Goal: Navigation & Orientation: Find specific page/section

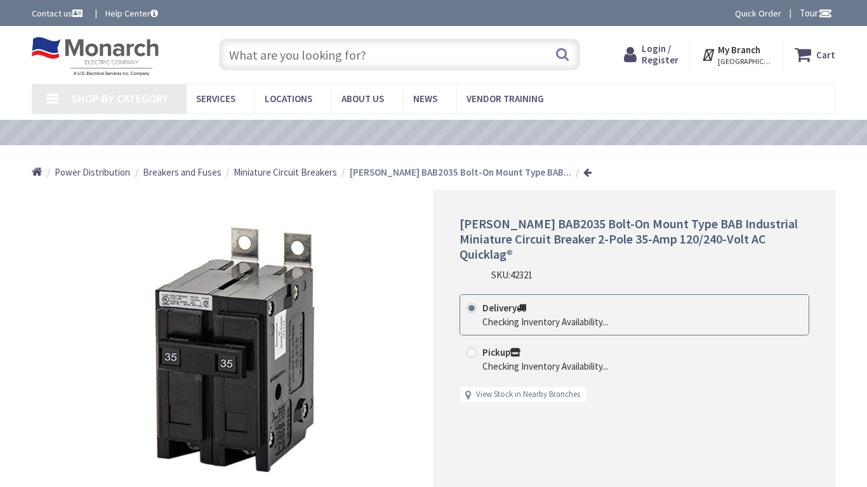
type input "Central Pk, [STREET_ADDRESS][PERSON_NAME]"
